Goal: Task Accomplishment & Management: Manage account settings

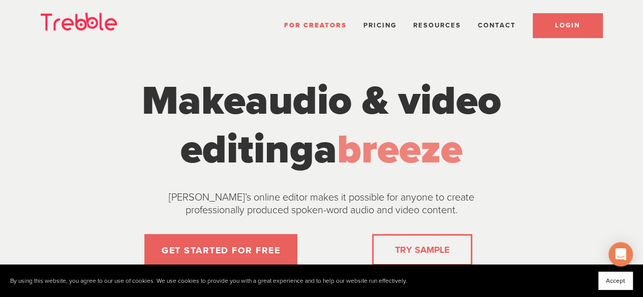
click at [556, 18] on link "LOGIN" at bounding box center [568, 25] width 70 height 24
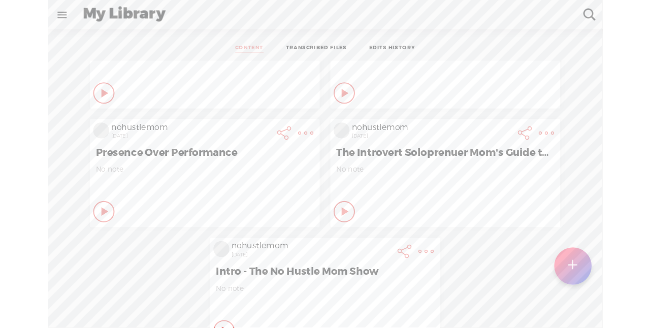
scroll to position [46, 0]
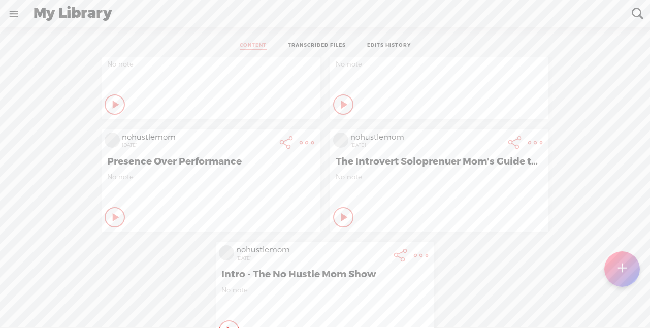
click at [303, 47] on link "TRANSCRIBED FILES" at bounding box center [317, 46] width 58 height 8
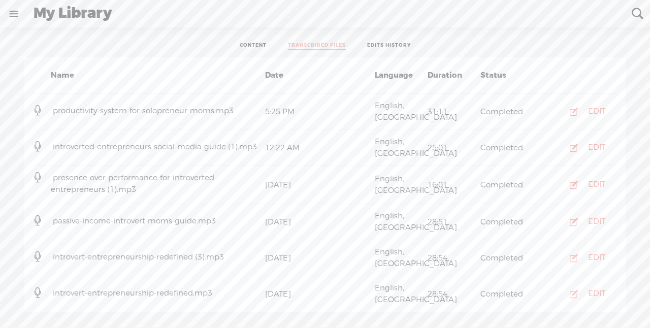
click at [375, 38] on ul "CONTENT TRANSCRIBED FILES EDITS HISTORY" at bounding box center [325, 46] width 269 height 23
click at [257, 49] on link "CONTENT" at bounding box center [253, 46] width 27 height 8
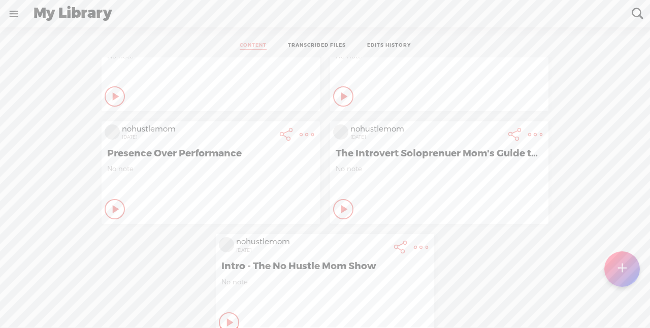
scroll to position [13, 0]
click at [8, 17] on link at bounding box center [14, 14] width 26 height 26
click at [72, 300] on div "SETTINGS" at bounding box center [55, 304] width 40 height 9
